Goal: Transaction & Acquisition: Purchase product/service

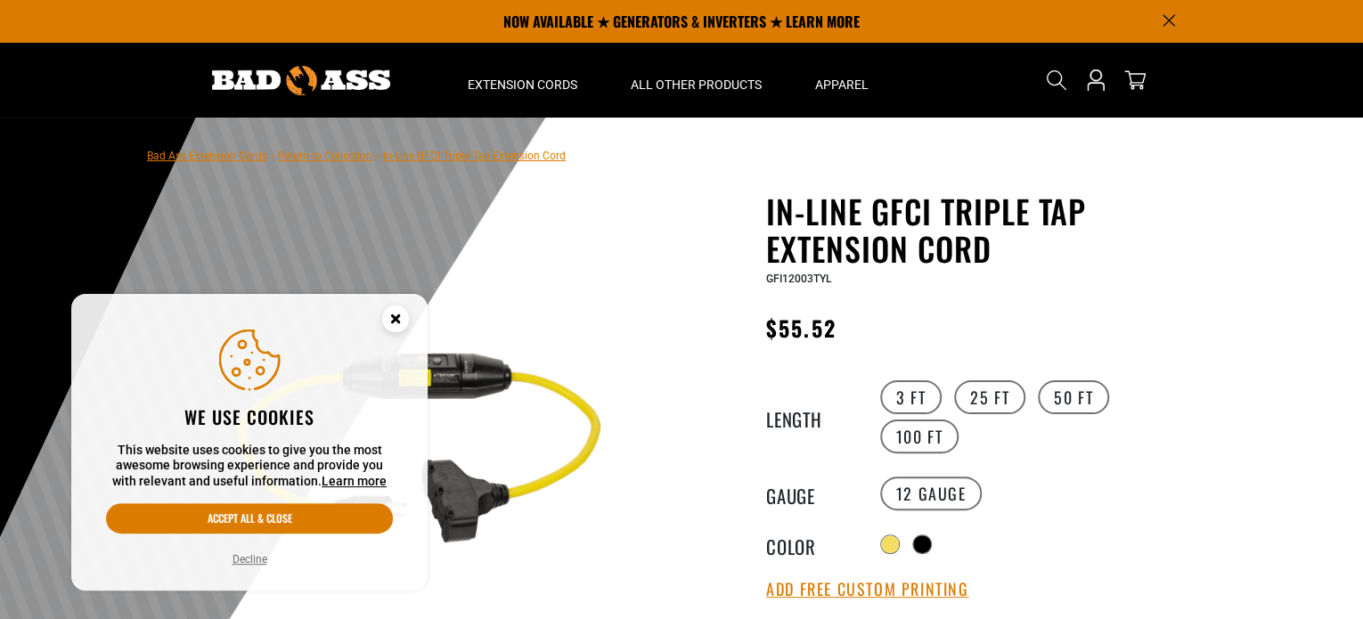
click at [398, 323] on circle "Cookie Consent" at bounding box center [395, 319] width 27 height 27
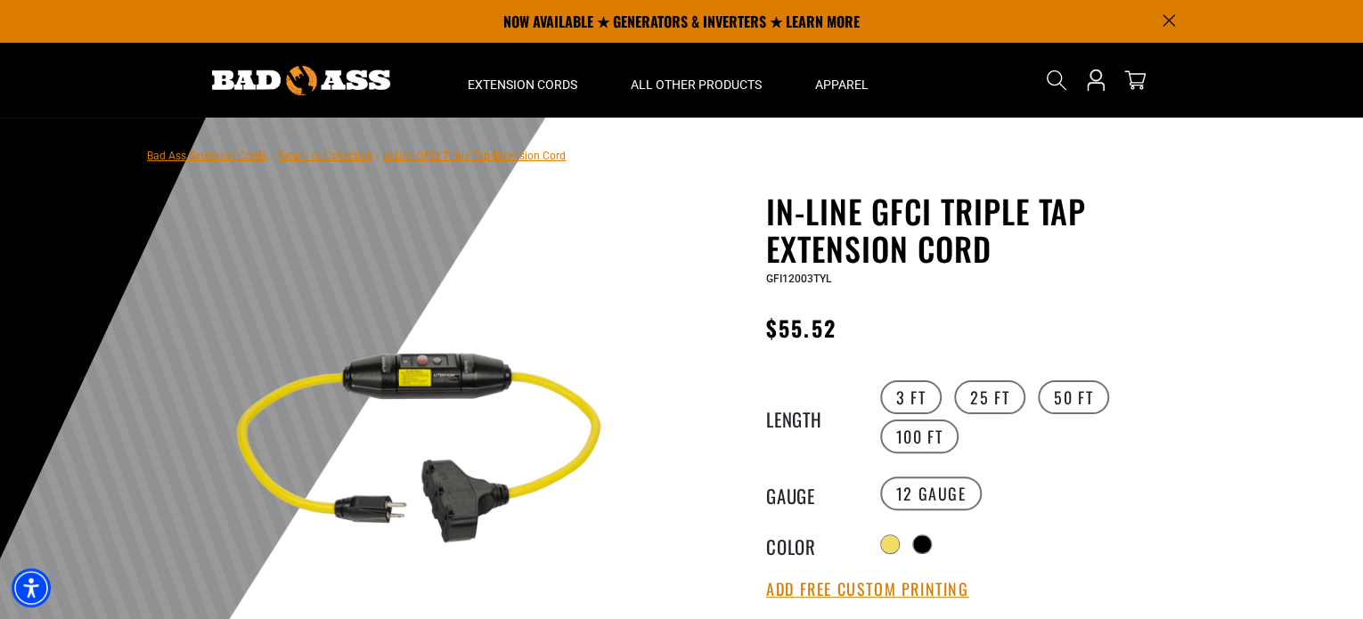
scroll to position [89, 0]
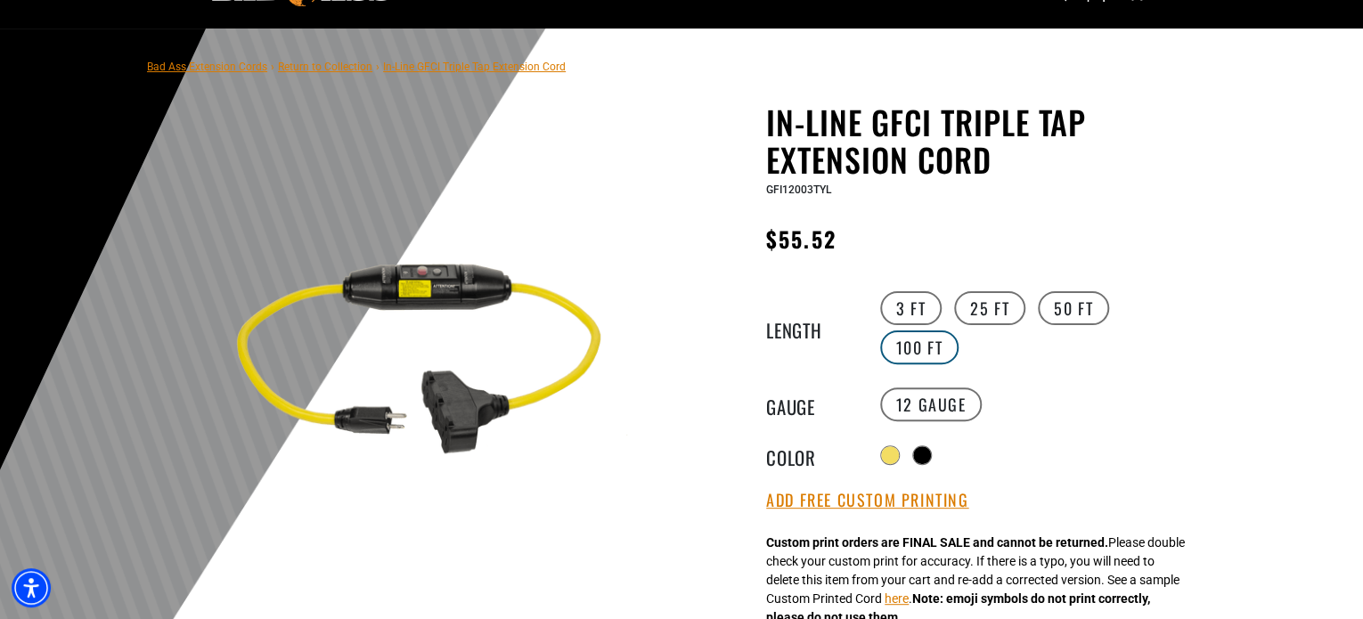
click at [960, 331] on label "100 FT" at bounding box center [919, 348] width 79 height 34
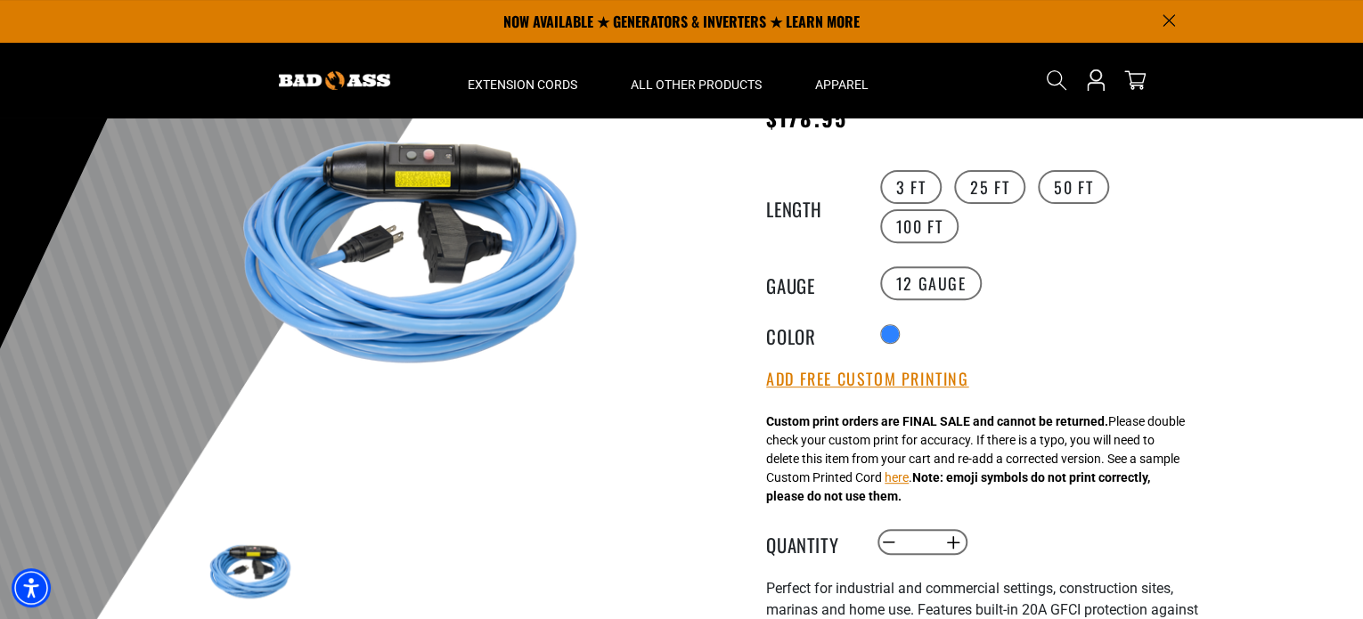
scroll to position [178, 0]
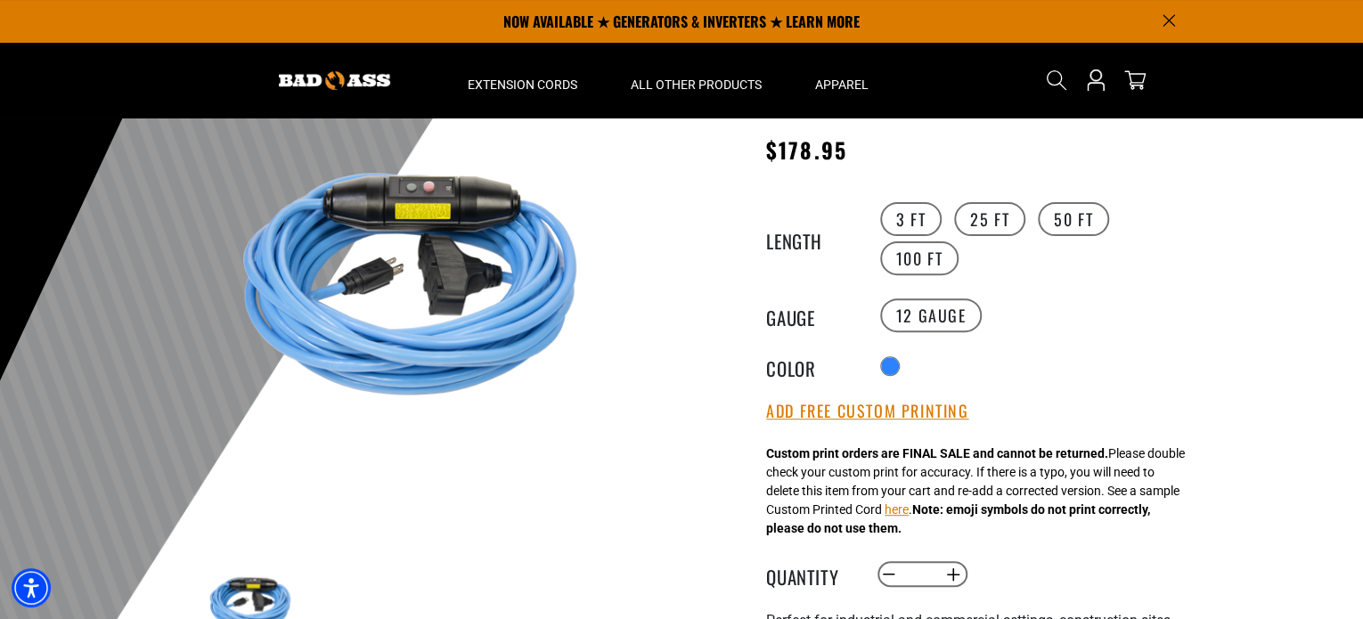
drag, startPoint x: 435, startPoint y: 215, endPoint x: 399, endPoint y: 478, distance: 265.2
click at [399, 478] on img at bounding box center [414, 274] width 429 height 429
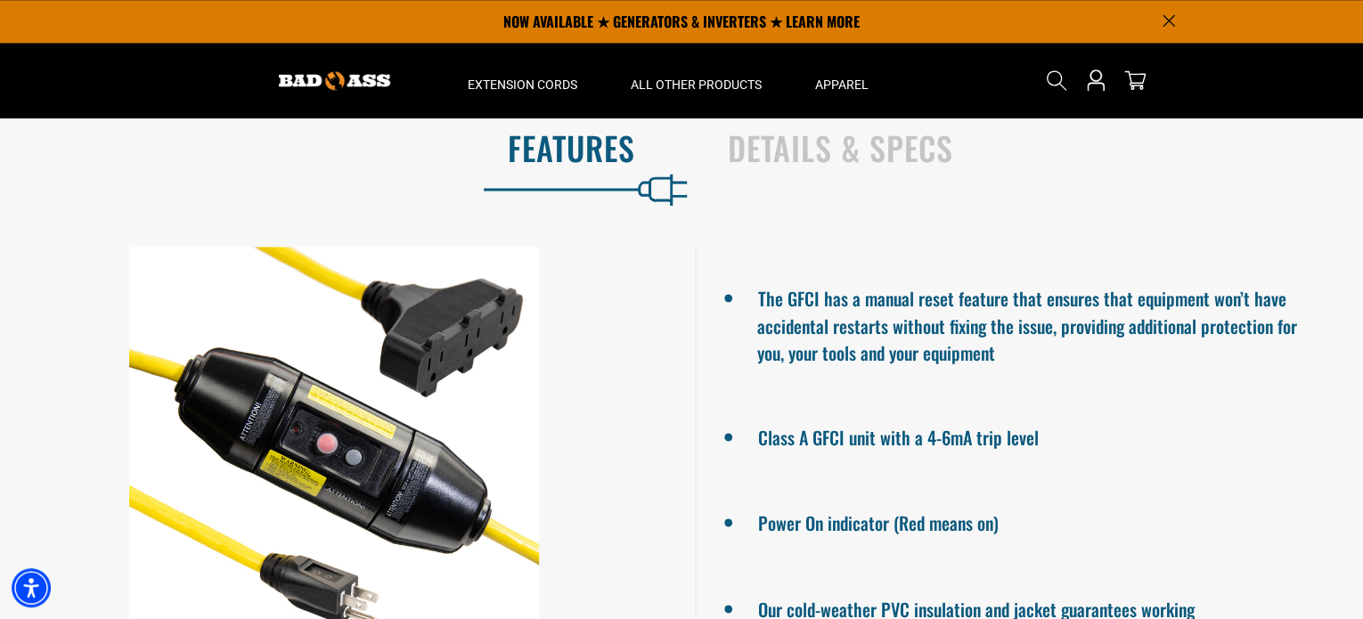
scroll to position [1069, 0]
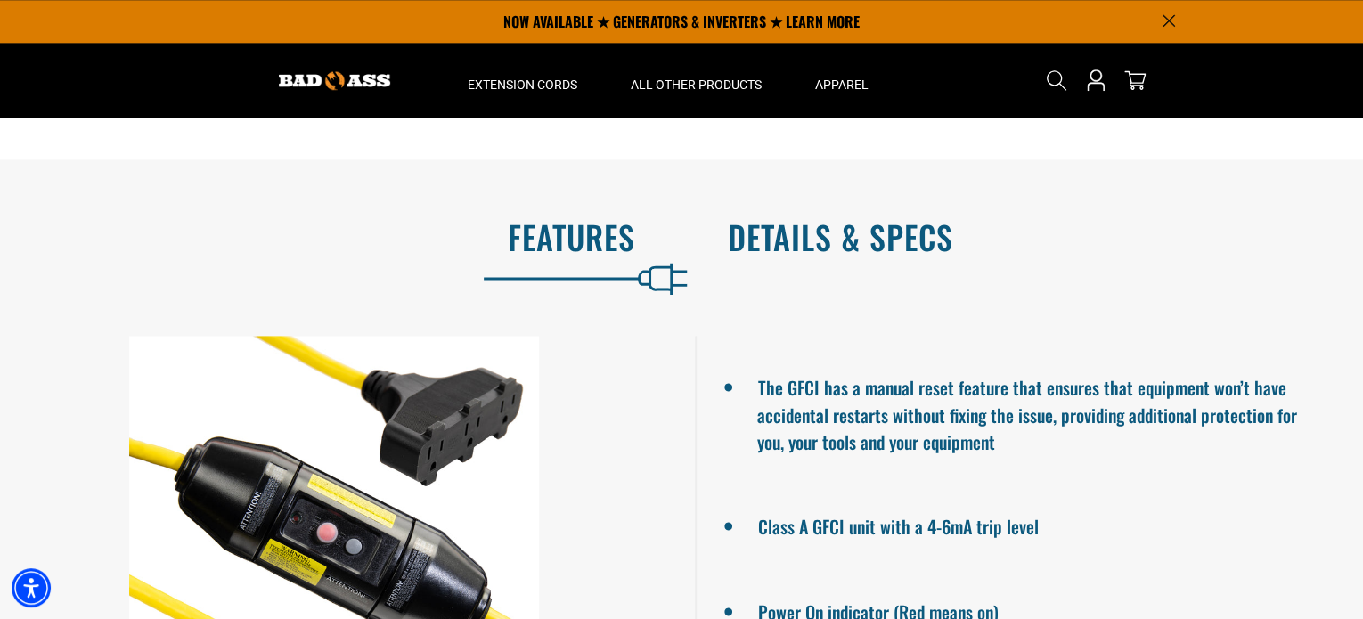
click at [816, 218] on h2 "Details & Specs" at bounding box center [1027, 236] width 598 height 37
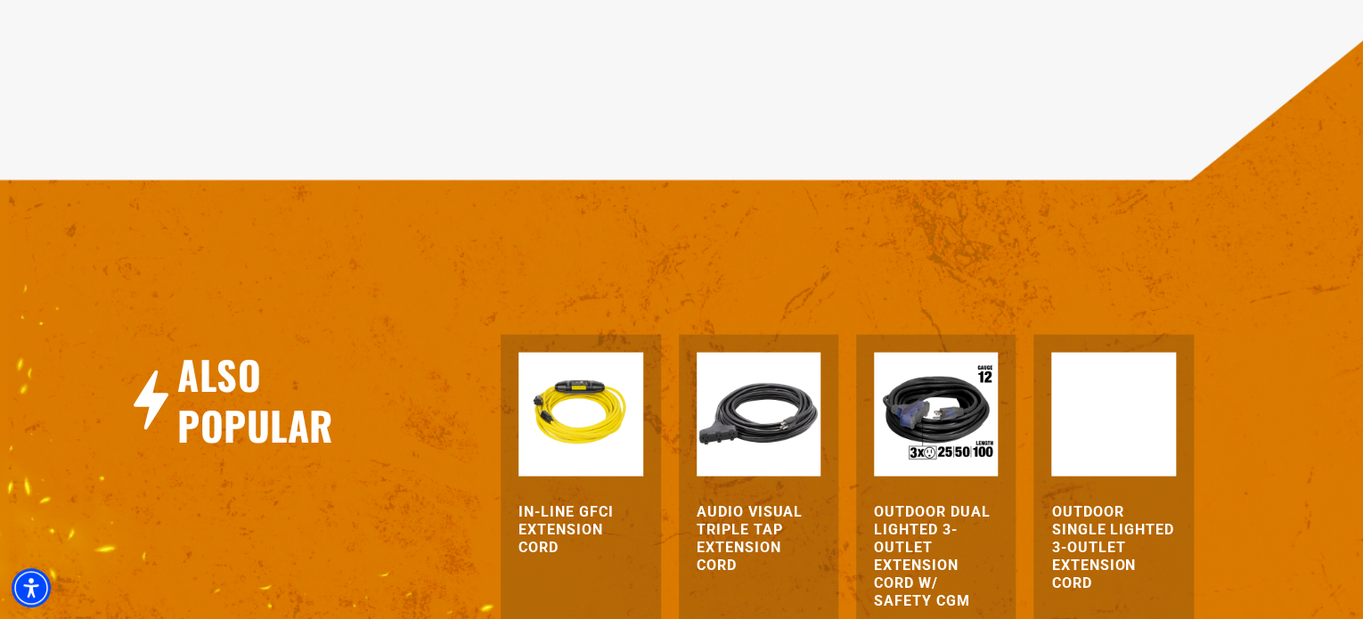
scroll to position [1871, 0]
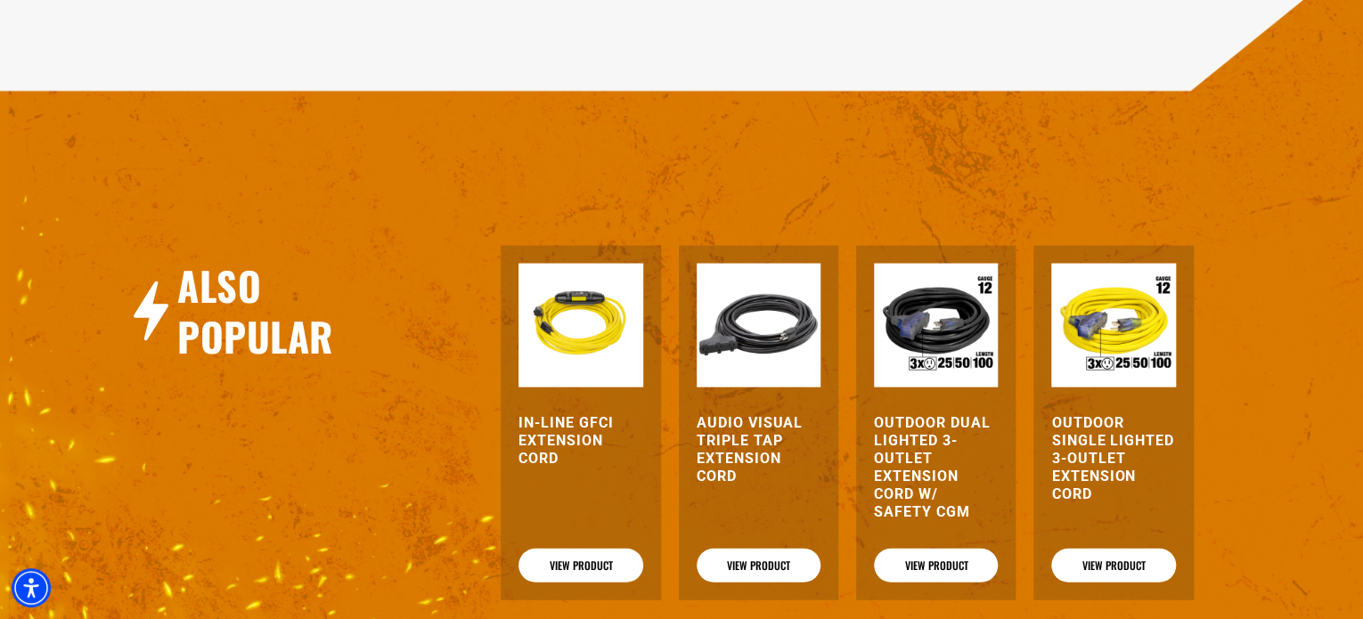
click at [930, 286] on img at bounding box center [936, 326] width 124 height 124
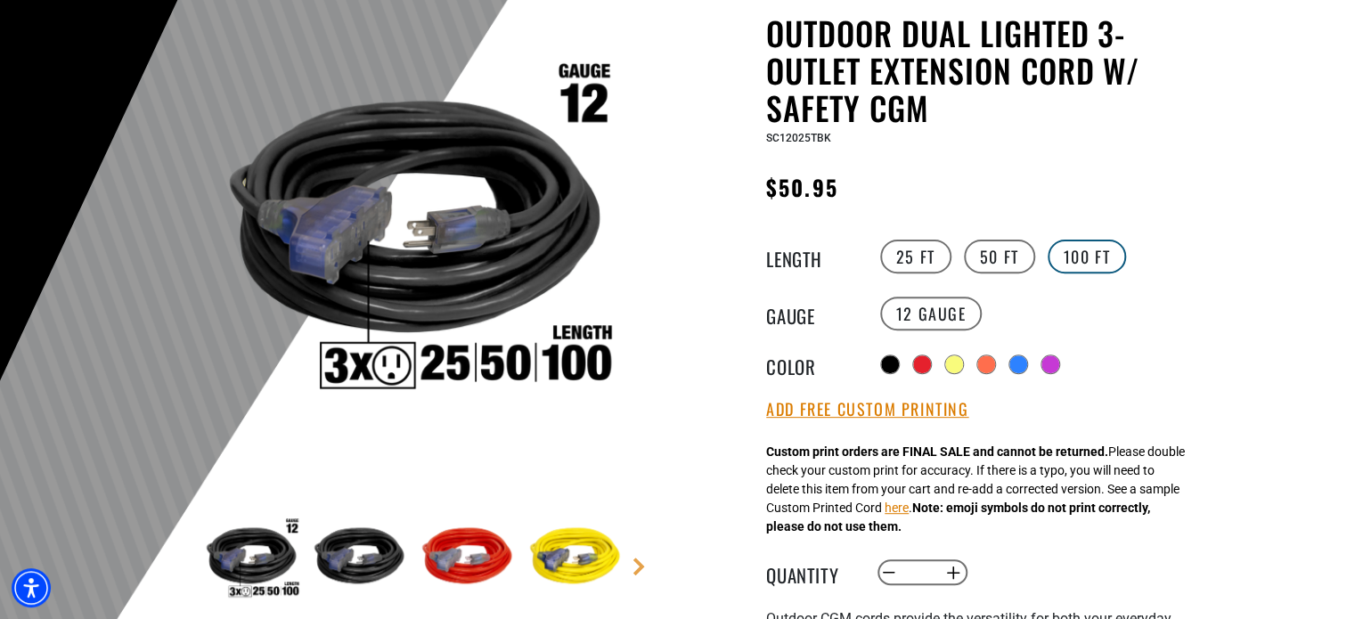
click at [1087, 257] on label "100 FT" at bounding box center [1087, 257] width 79 height 34
